Goal: Communication & Community: Answer question/provide support

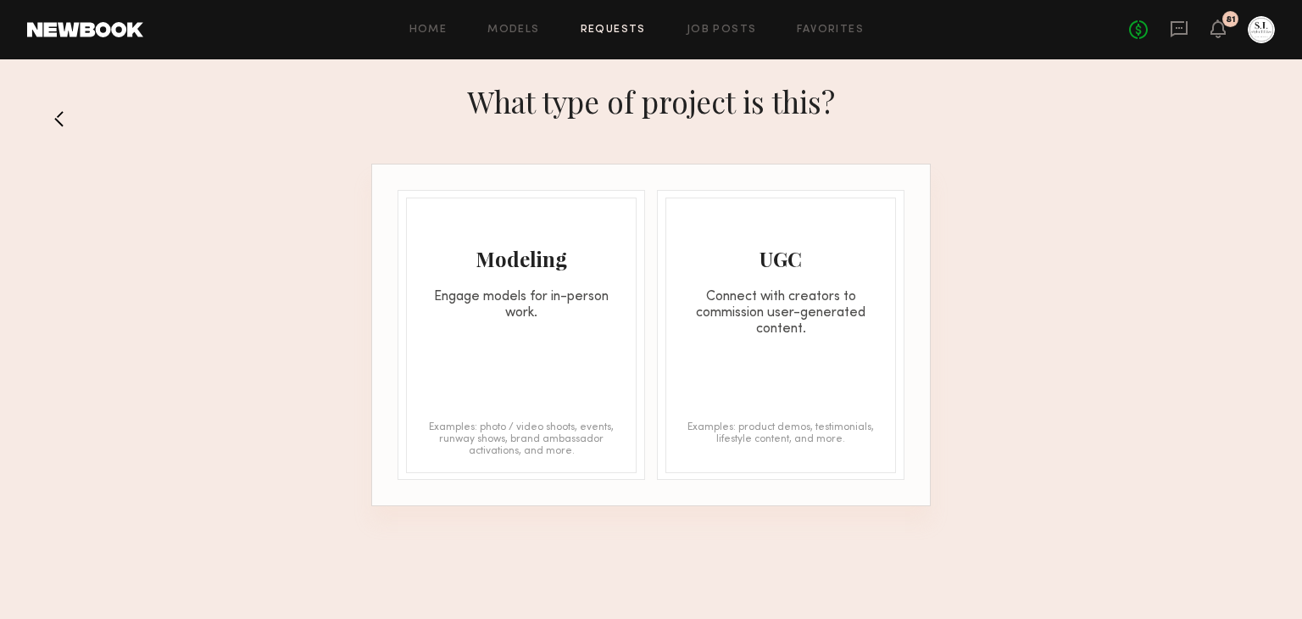
click at [621, 29] on link "Requests" at bounding box center [613, 30] width 65 height 11
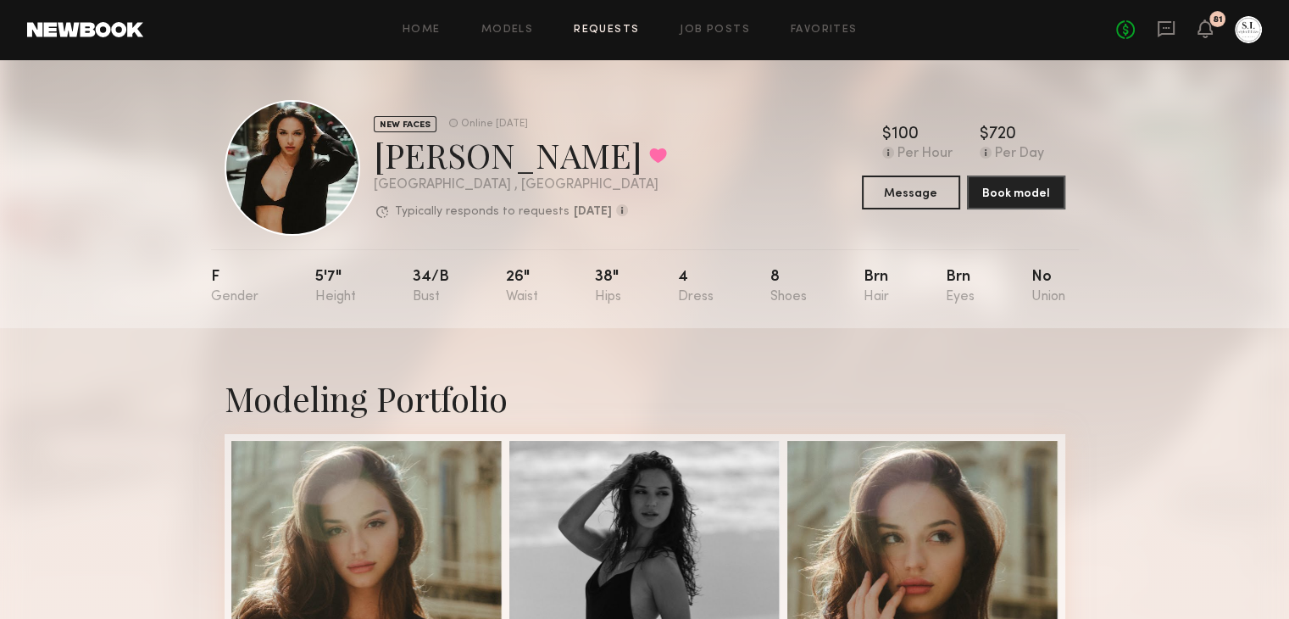
click at [631, 26] on link "Requests" at bounding box center [606, 30] width 65 height 11
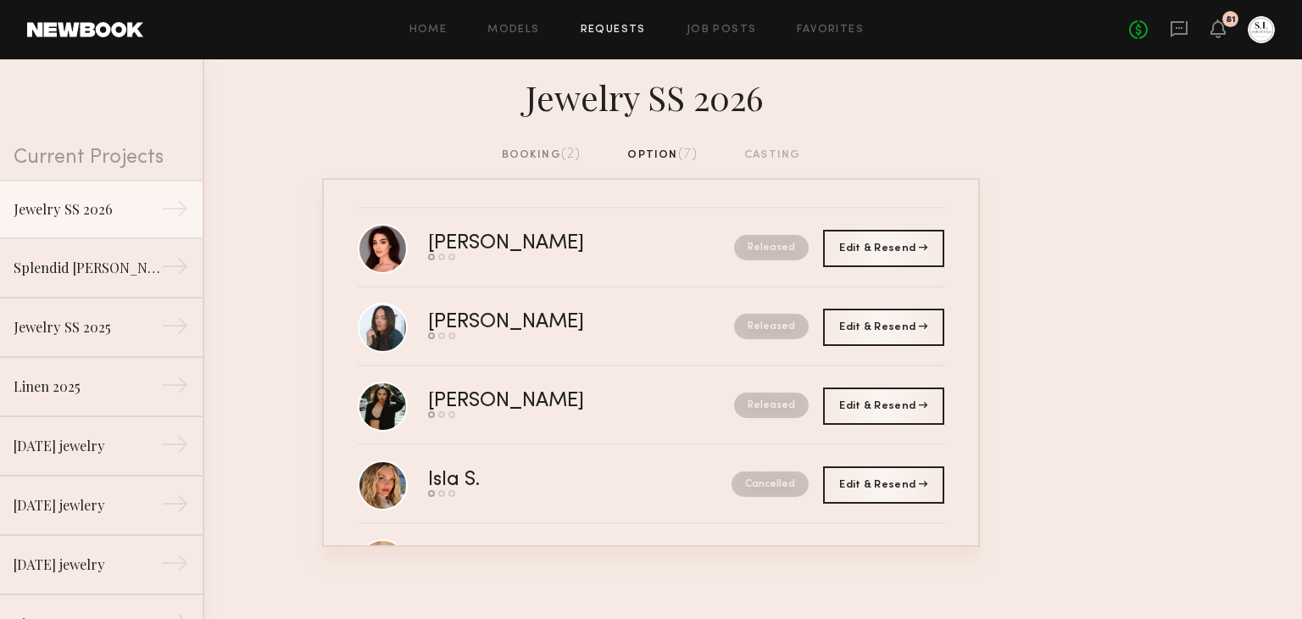
click at [536, 153] on div "booking (2)" at bounding box center [542, 155] width 80 height 19
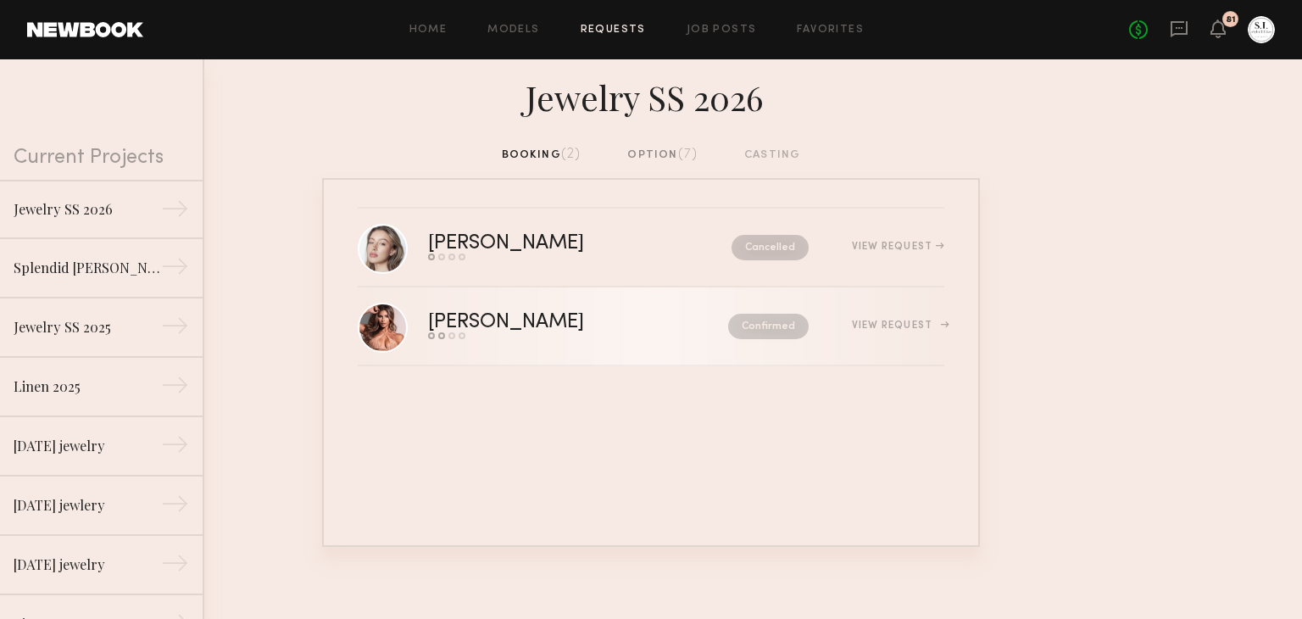
click at [475, 320] on div "[PERSON_NAME]" at bounding box center [542, 322] width 228 height 19
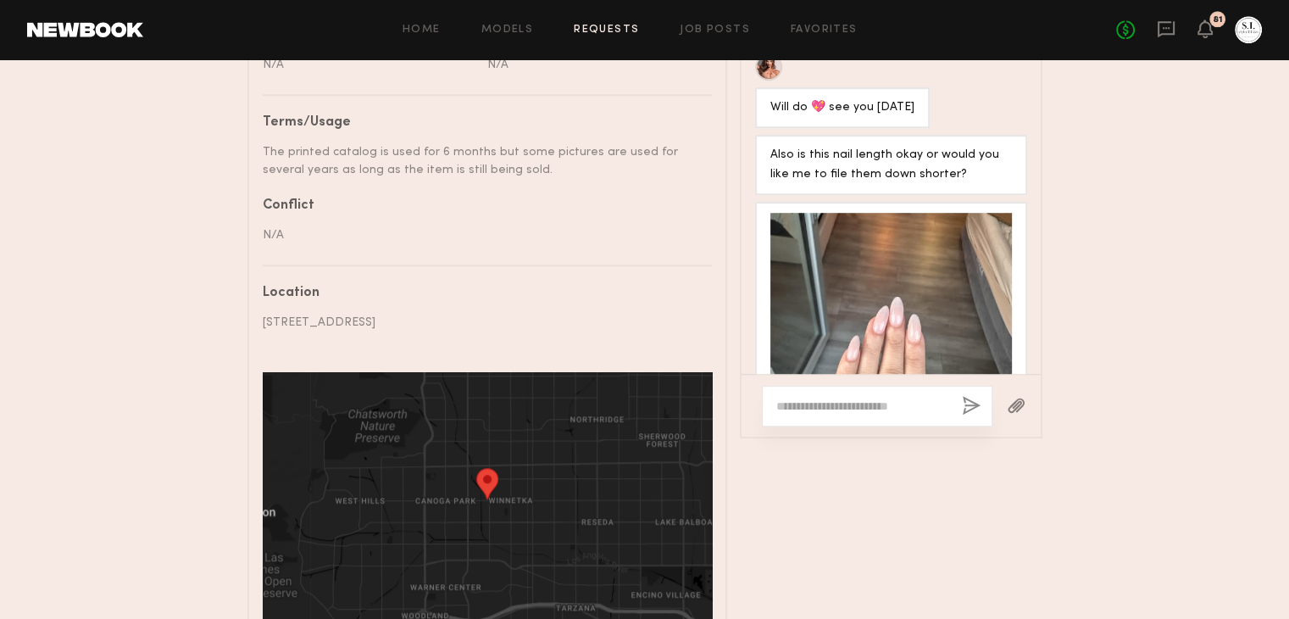
scroll to position [1024, 0]
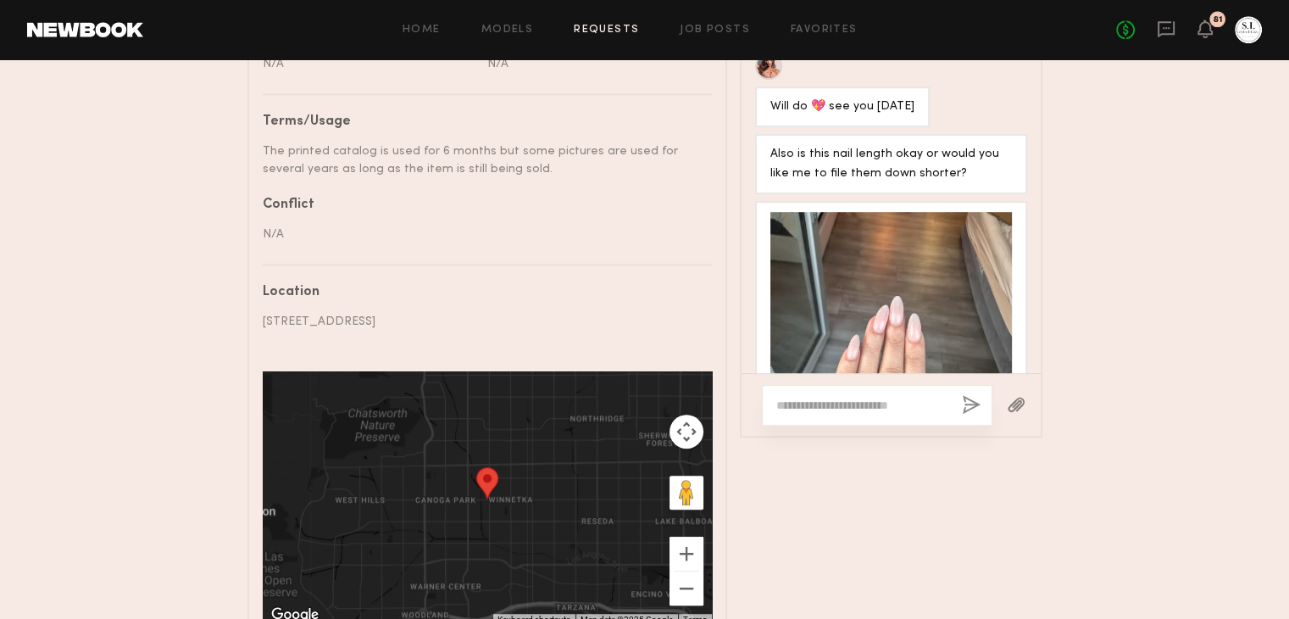
click at [802, 409] on textarea at bounding box center [862, 405] width 172 height 17
type textarea "*"
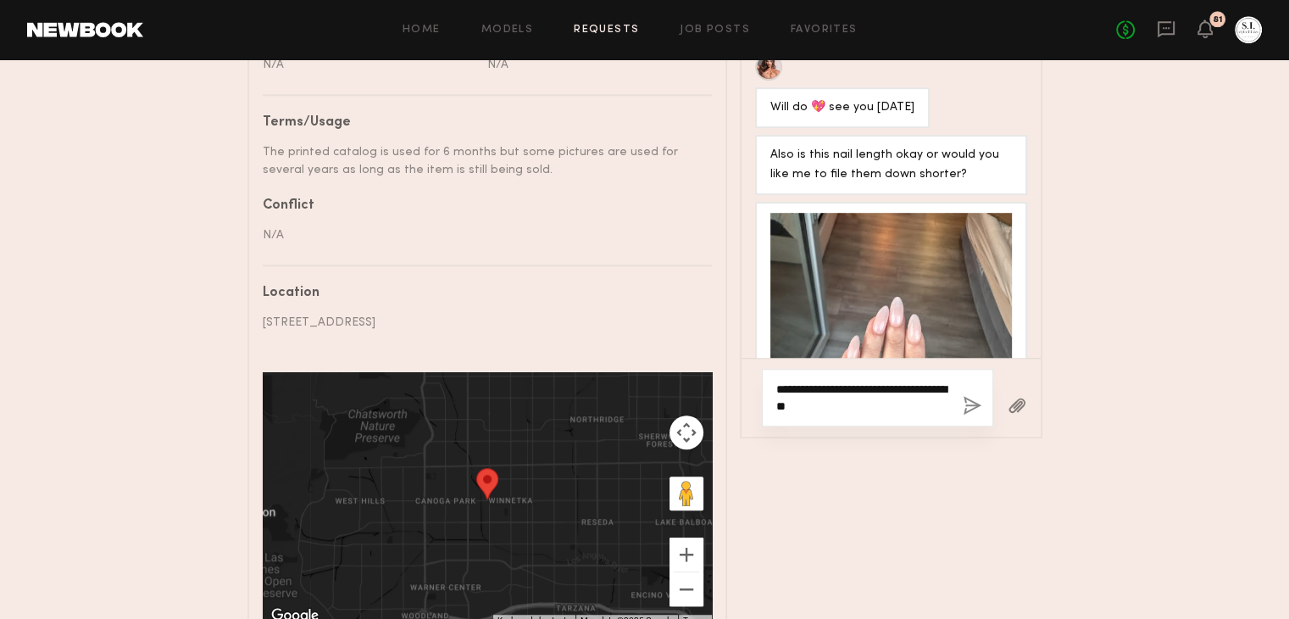
type textarea "**********"
click at [969, 408] on button "button" at bounding box center [972, 406] width 19 height 21
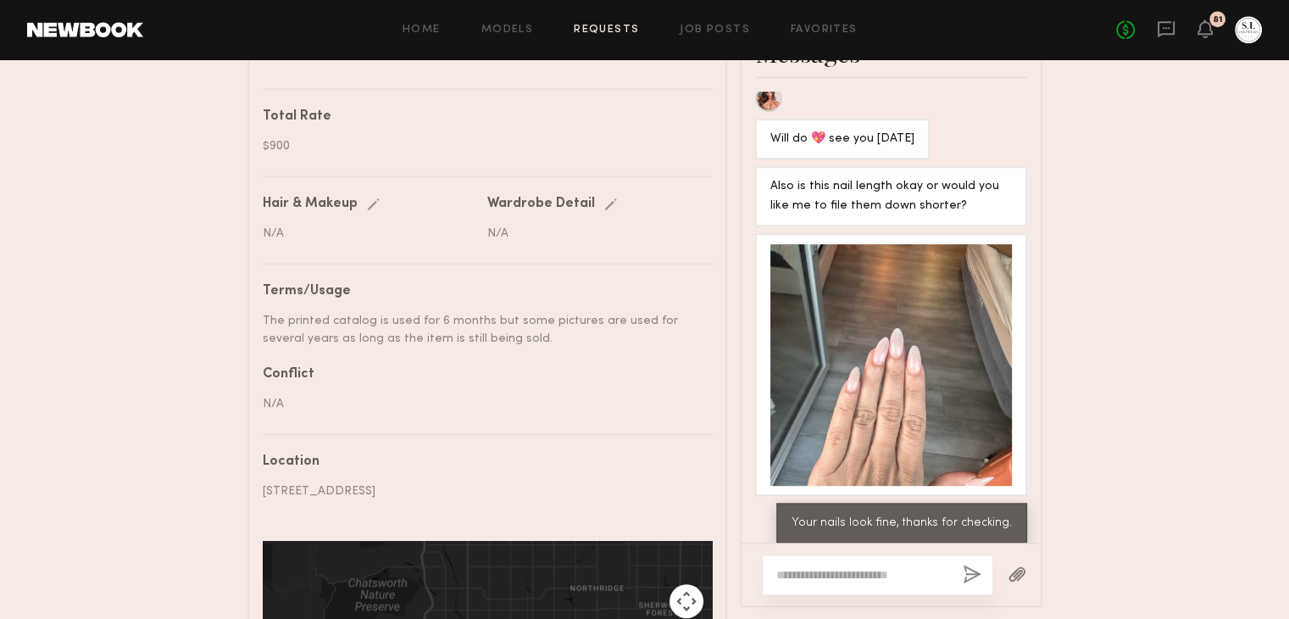
scroll to position [855, 0]
